Goal: Transaction & Acquisition: Obtain resource

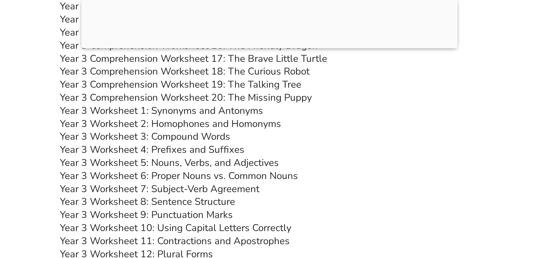
scroll to position [2709, 0]
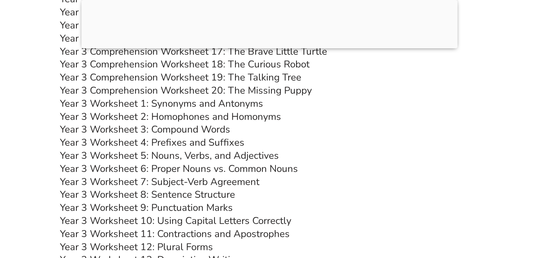
click at [190, 115] on link "Year 3 Worksheet 2: Homophones and Homonyms" at bounding box center [170, 116] width 221 height 13
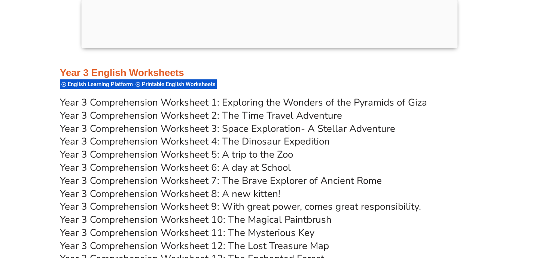
scroll to position [2376, 0]
click at [267, 126] on link "Year 3 Comprehension Worksheet 3: Space Exploration- A Stellar Adventure" at bounding box center [227, 128] width 335 height 13
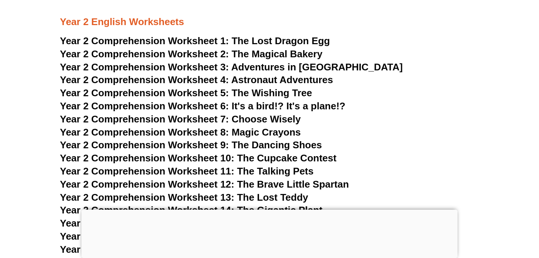
scroll to position [1648, 0]
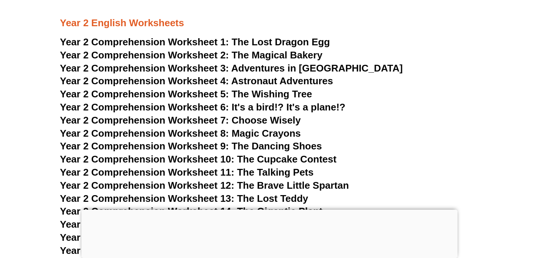
click at [184, 42] on span "Year 2 Comprehension Worksheet 1:" at bounding box center [144, 41] width 169 height 11
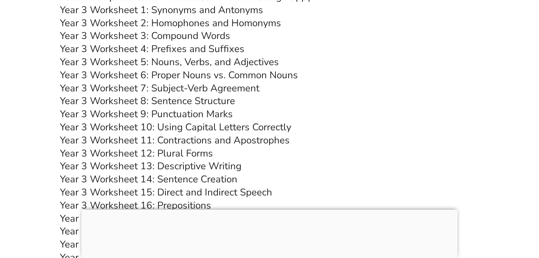
scroll to position [2637, 0]
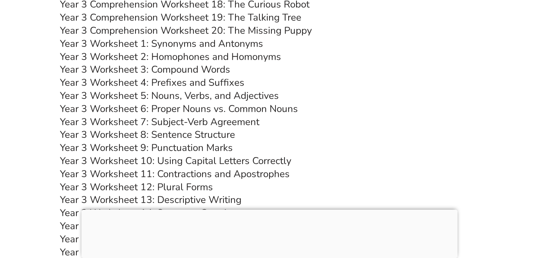
click at [182, 69] on link "Year 3 Worksheet 3: Compound Words" at bounding box center [145, 69] width 170 height 13
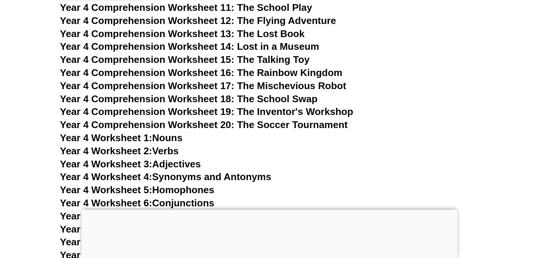
scroll to position [3173, 0]
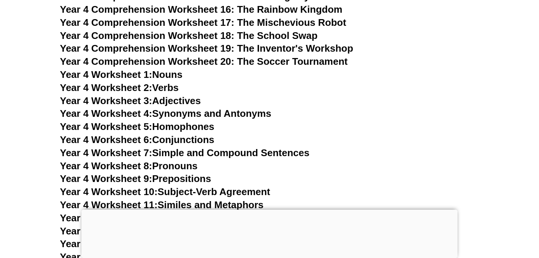
click at [156, 139] on link "Year 4 Worksheet 6: Conjunctions" at bounding box center [137, 139] width 154 height 11
